Goal: Task Accomplishment & Management: Use online tool/utility

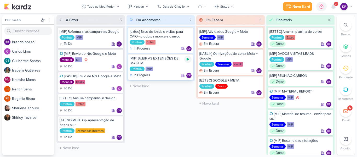
click at [190, 61] on div at bounding box center [187, 58] width 7 height 7
click at [187, 58] on icon at bounding box center [188, 59] width 4 height 4
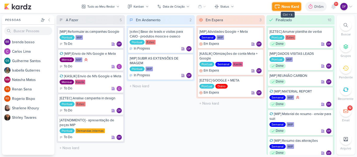
click at [281, 4] on button "Novo Kard" at bounding box center [286, 6] width 29 height 8
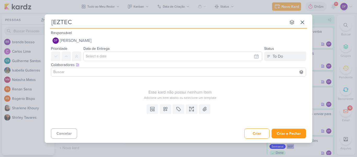
type input "[EZTEC]"
type input "[EZTEC] JOB c"
type input "[EZTEC] JOB"
type input "[EZTEC] JOB social"
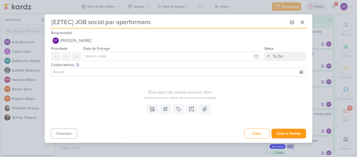
type input "[EZTEC] JOB social par aperformance"
click at [181, 108] on icon at bounding box center [178, 108] width 5 height 5
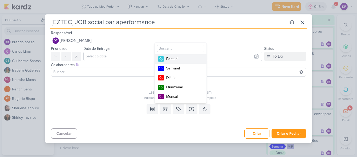
click at [171, 61] on div "Pontual" at bounding box center [183, 58] width 34 height 5
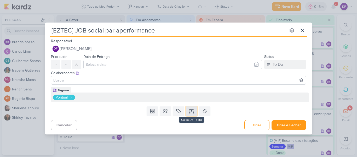
click at [194, 115] on button at bounding box center [192, 110] width 12 height 9
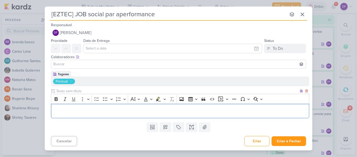
click at [167, 113] on p "Editor editing area: main" at bounding box center [180, 111] width 253 height 6
click at [167, 127] on icon at bounding box center [165, 126] width 5 height 5
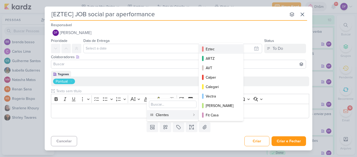
click at [216, 50] on div "Eztec" at bounding box center [221, 48] width 31 height 5
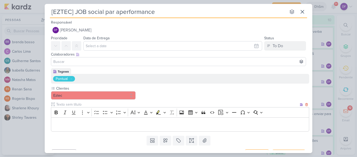
scroll to position [11, 0]
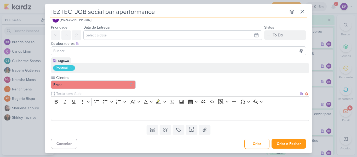
click at [132, 109] on div "Editor editing area: main" at bounding box center [180, 113] width 258 height 14
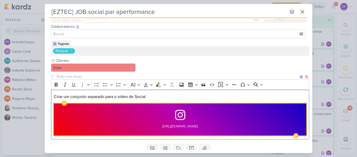
scroll to position [46, 0]
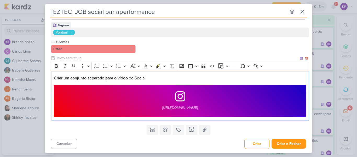
click at [303, 118] on div "Criar um conjunto separado para o vídeo de Social [URL][DOMAIN_NAME]" at bounding box center [180, 96] width 258 height 50
click at [306, 102] on div "Criar um conjunto separado para o vídeo de Social [URL][DOMAIN_NAME]" at bounding box center [180, 96] width 258 height 50
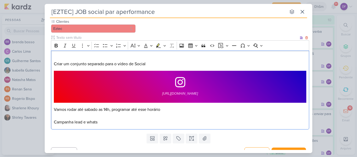
scroll to position [75, 0]
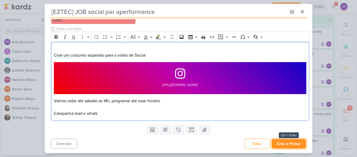
click at [284, 145] on button "Criar e Fechar" at bounding box center [289, 144] width 35 height 10
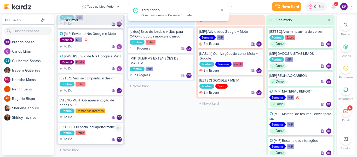
scroll to position [0, 0]
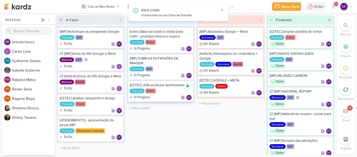
click at [190, 86] on icon at bounding box center [188, 86] width 4 height 4
